Goal: Information Seeking & Learning: Learn about a topic

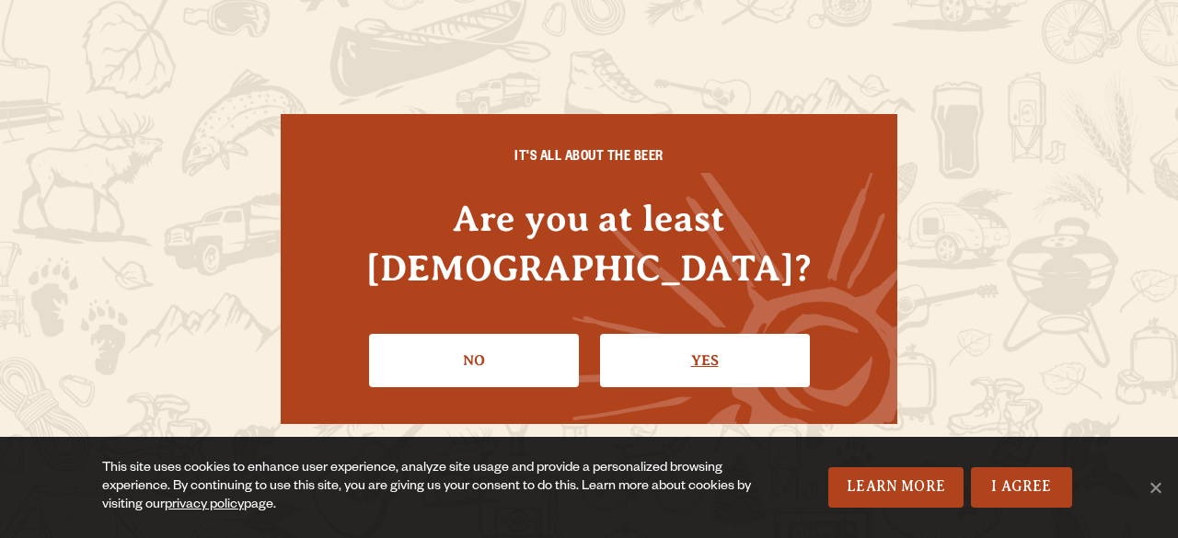
click at [657, 334] on link "Yes" at bounding box center [705, 360] width 210 height 53
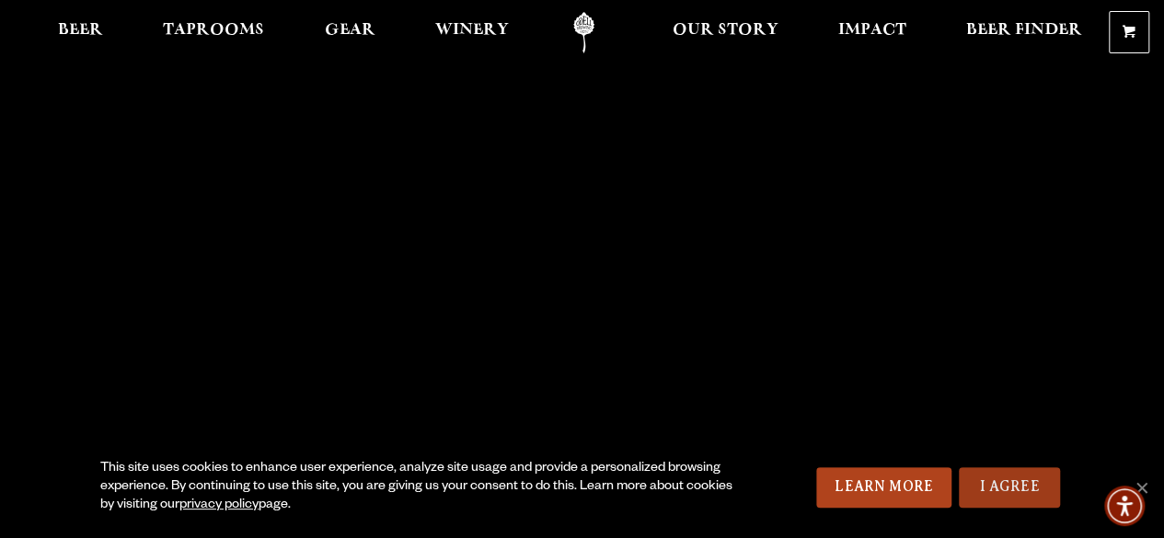
drag, startPoint x: 990, startPoint y: 483, endPoint x: 909, endPoint y: 443, distance: 90.5
click at [989, 483] on link "I Agree" at bounding box center [1009, 487] width 101 height 40
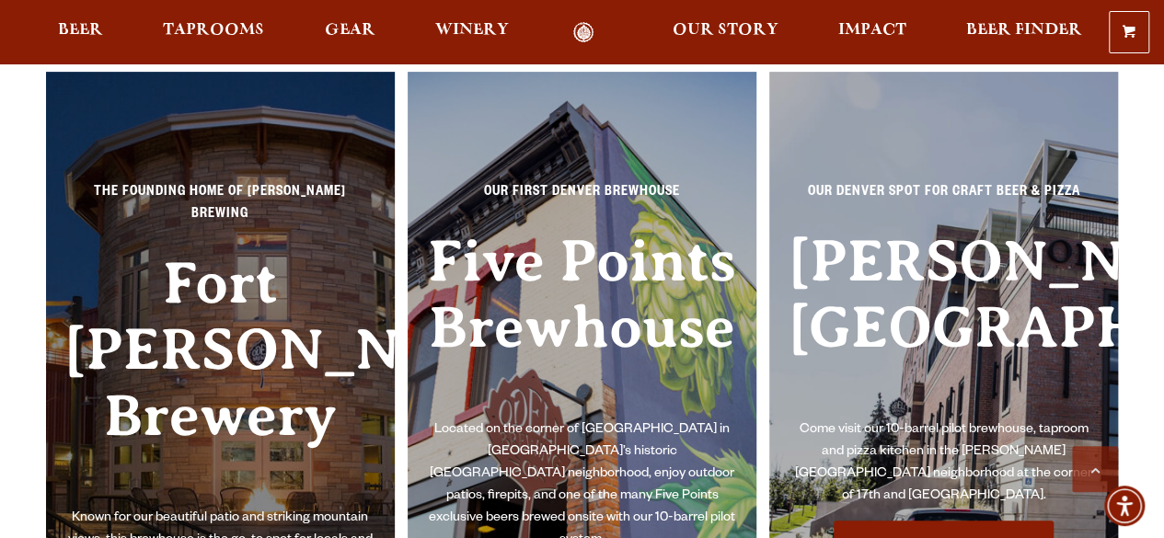
scroll to position [3957, 0]
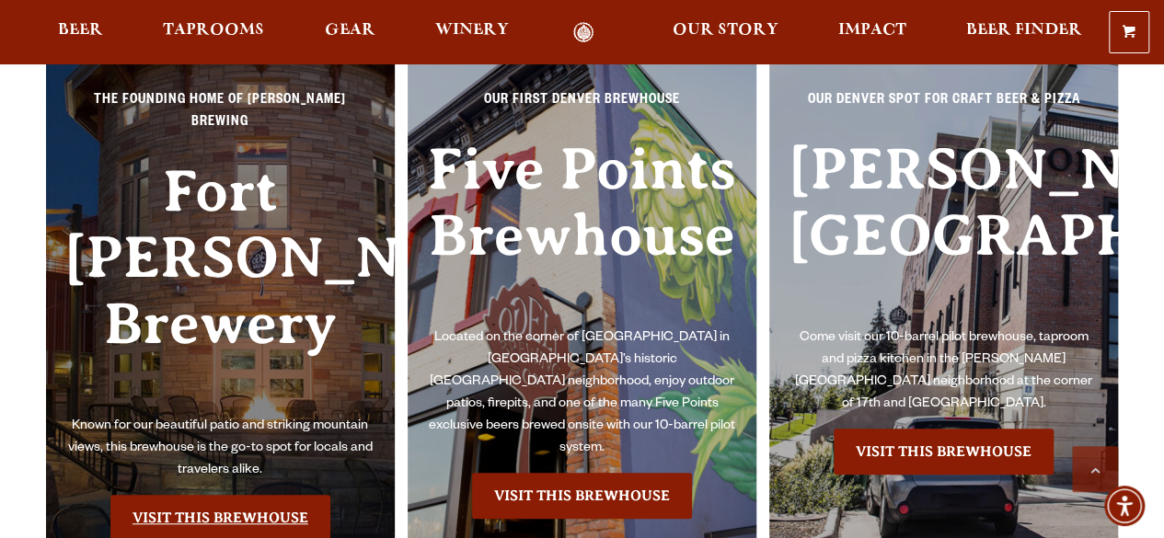
click at [200, 495] on link "Visit this Brewhouse" at bounding box center [220, 518] width 220 height 46
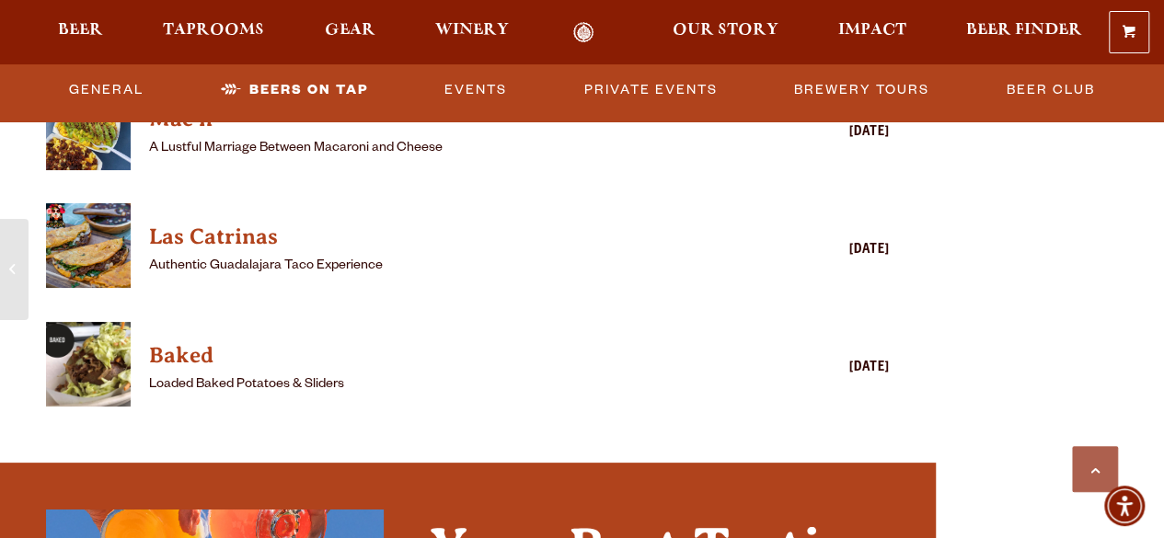
scroll to position [5153, 0]
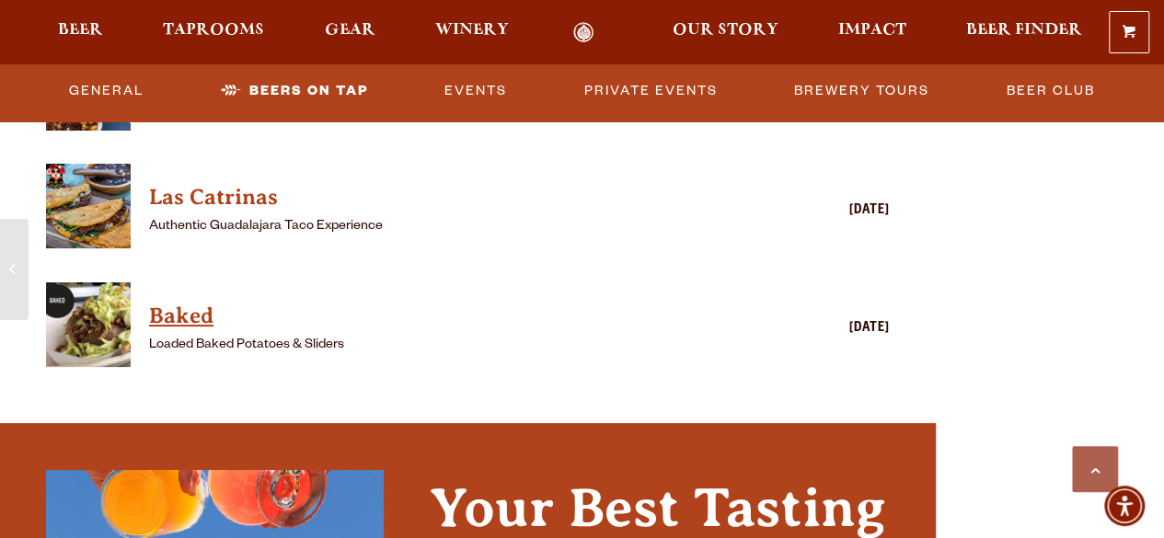
click at [164, 324] on h4 "Baked" at bounding box center [441, 316] width 584 height 29
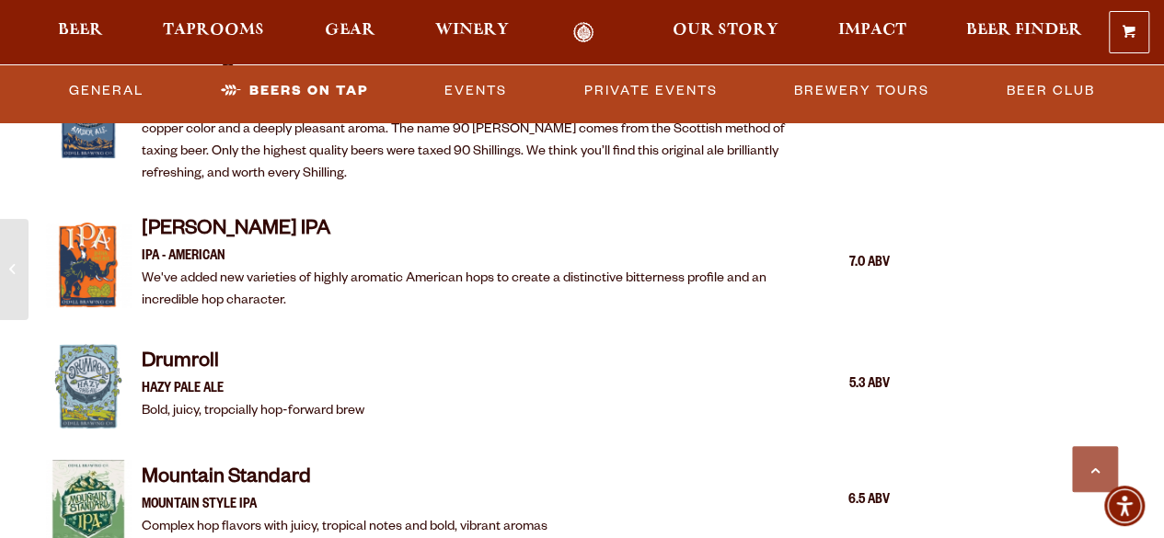
scroll to position [2209, 0]
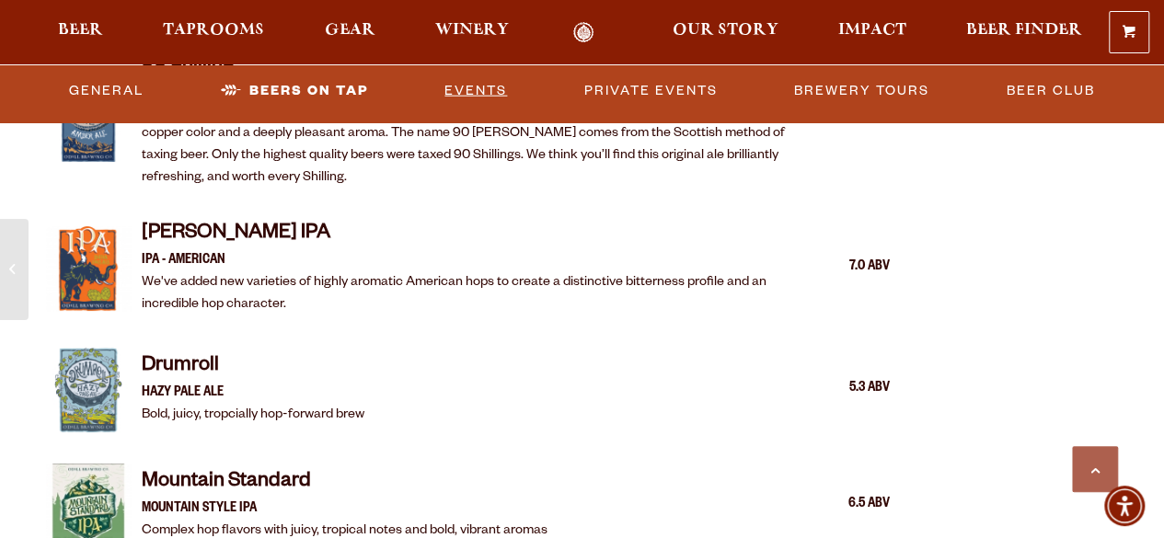
click at [502, 87] on link "Events" at bounding box center [475, 90] width 77 height 42
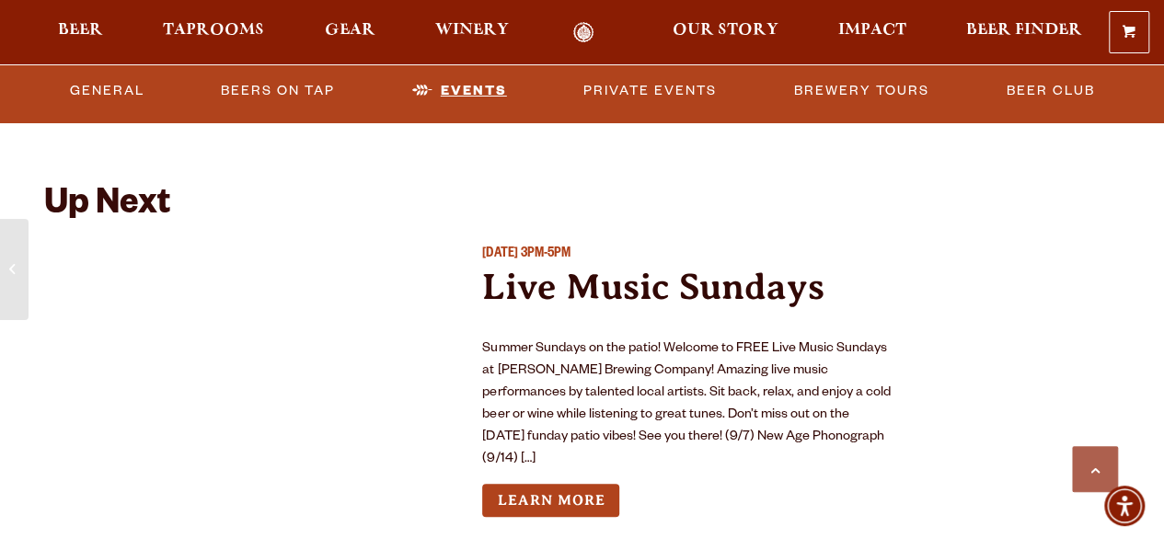
scroll to position [6638, 0]
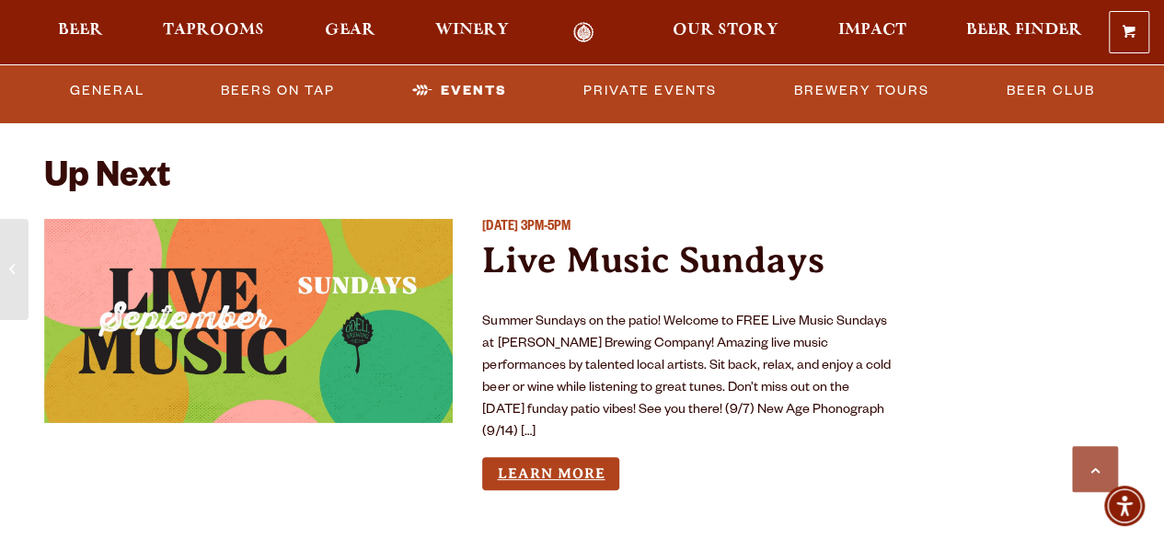
click at [567, 457] on link "Learn More" at bounding box center [550, 474] width 137 height 34
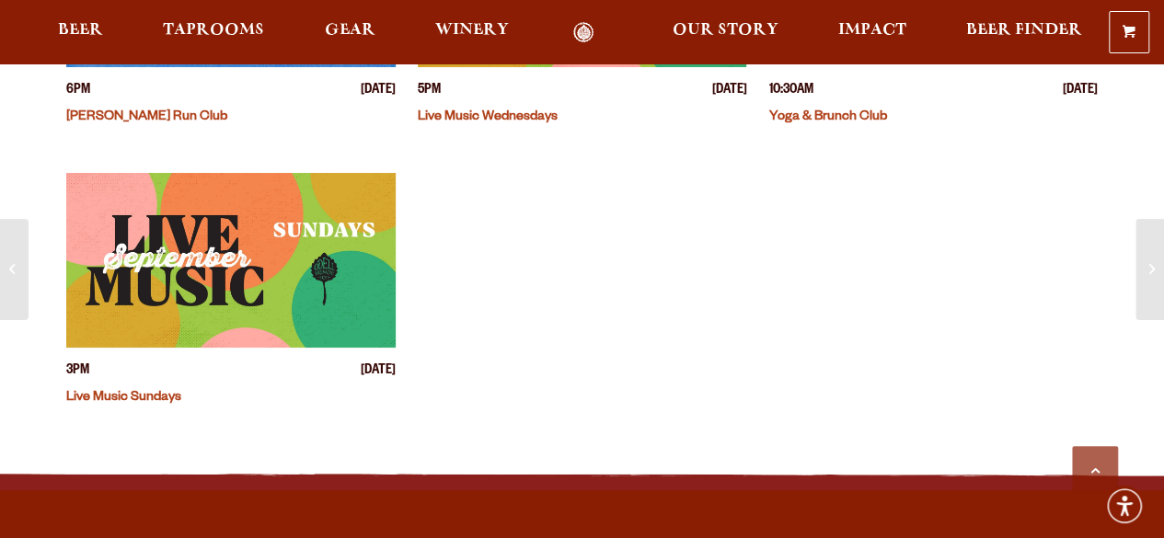
scroll to position [736, 0]
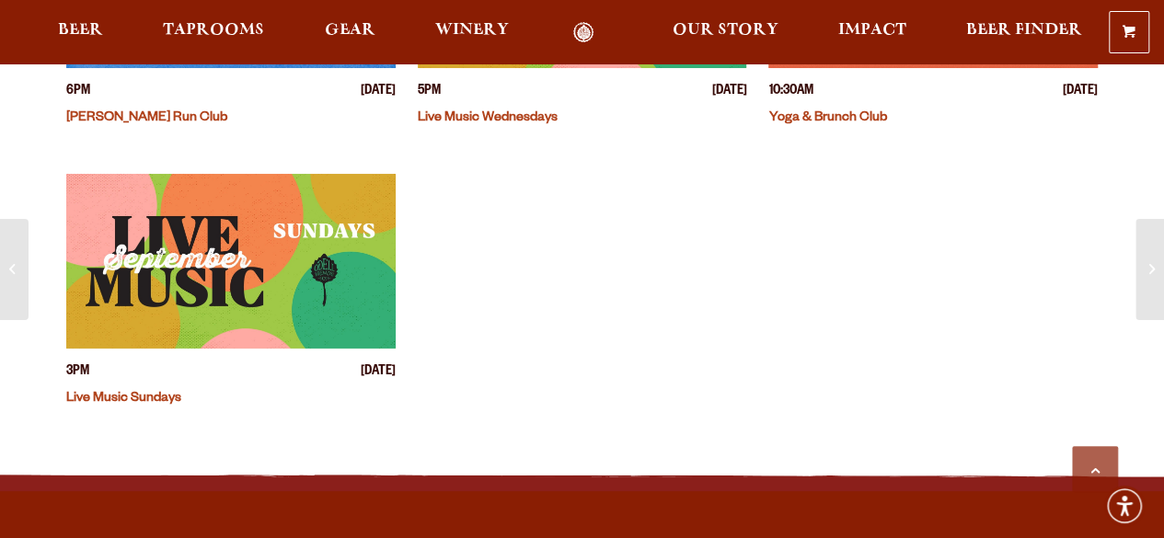
click at [110, 397] on link "Live Music Sundays" at bounding box center [123, 399] width 115 height 15
